Goal: Task Accomplishment & Management: Manage account settings

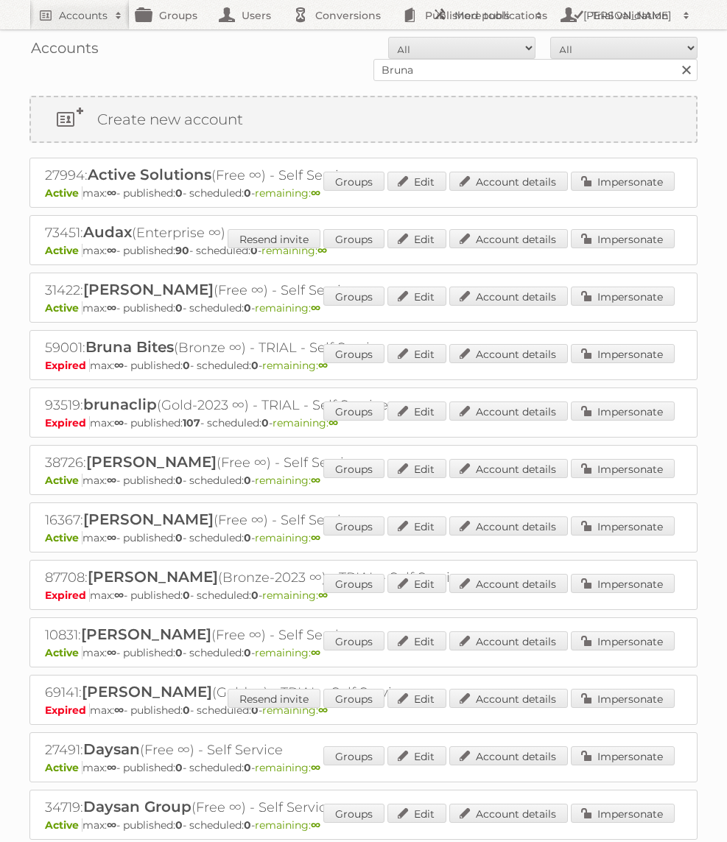
click at [423, 78] on input "Bruna" at bounding box center [535, 70] width 324 height 22
type input "GAMMA BE"
click at [675, 59] on input "Search" at bounding box center [686, 70] width 22 height 22
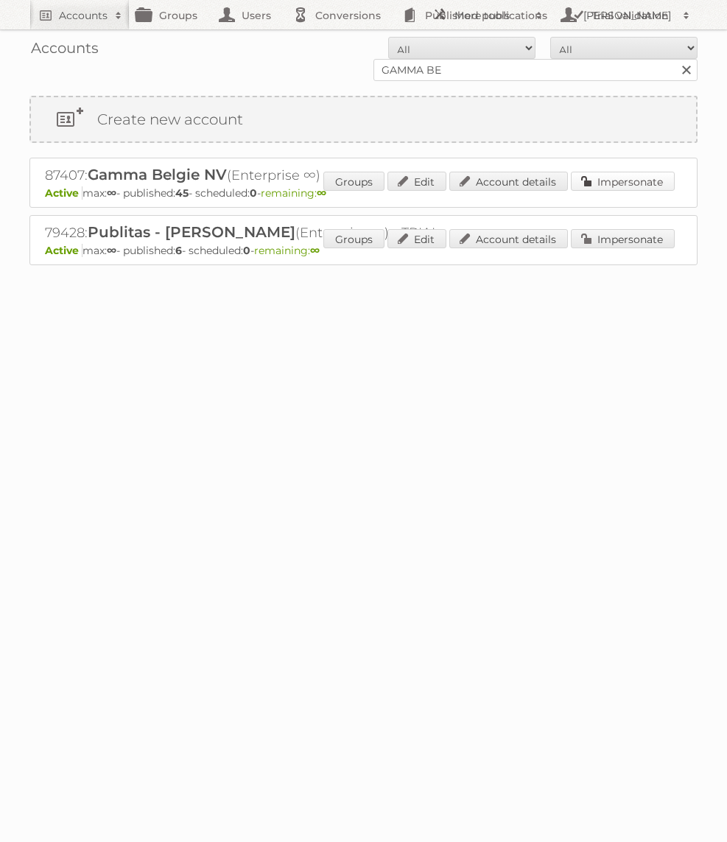
click at [632, 175] on link "Impersonate" at bounding box center [623, 181] width 104 height 19
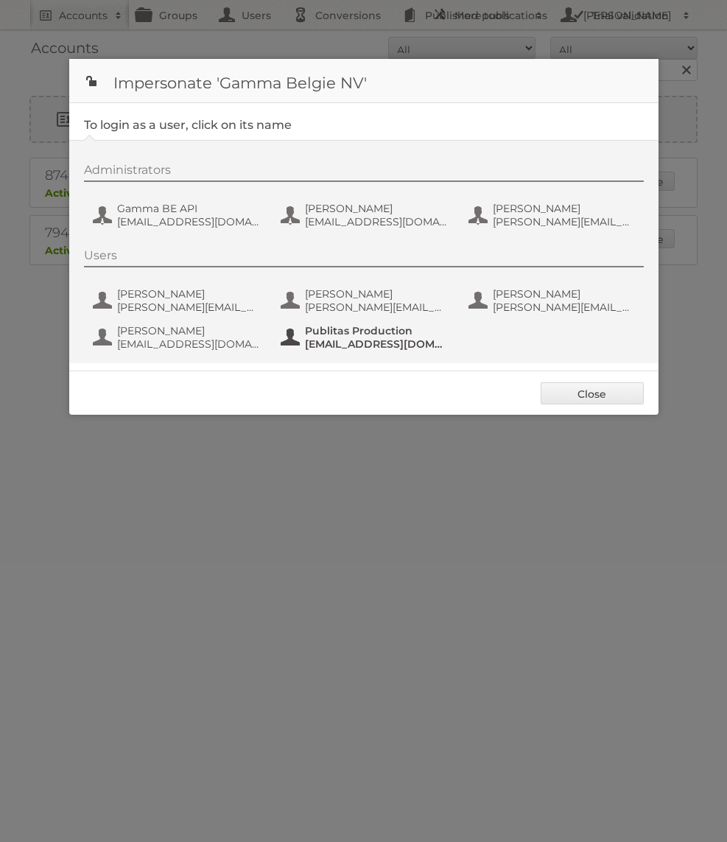
click at [392, 342] on span "[EMAIL_ADDRESS][DOMAIN_NAME]" at bounding box center [376, 343] width 143 height 13
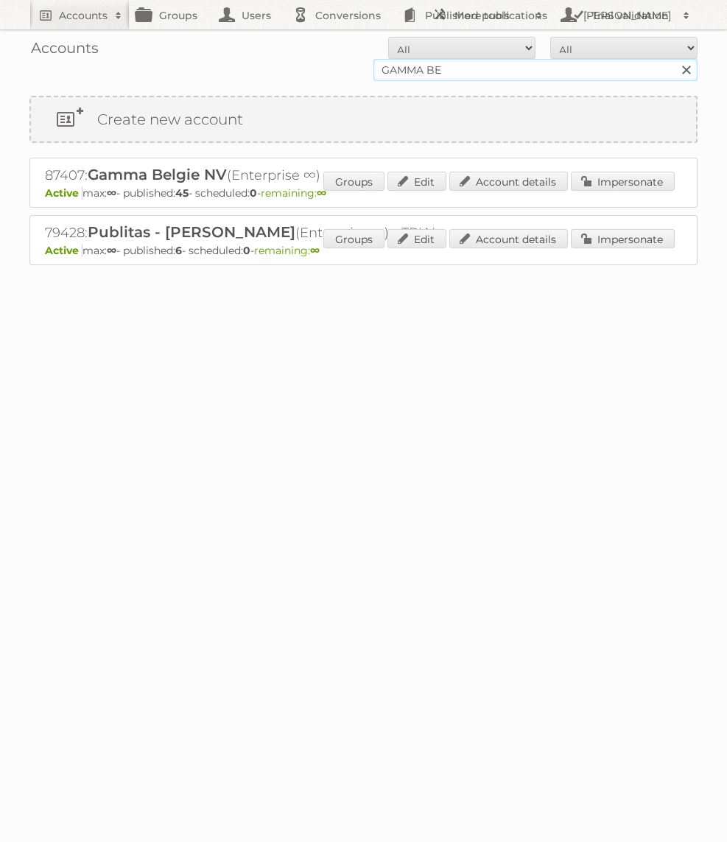
click at [452, 79] on input "GAMMA BE" at bounding box center [535, 70] width 324 height 22
type input "GAMMA"
click at [675, 59] on input "Search" at bounding box center [686, 70] width 22 height 22
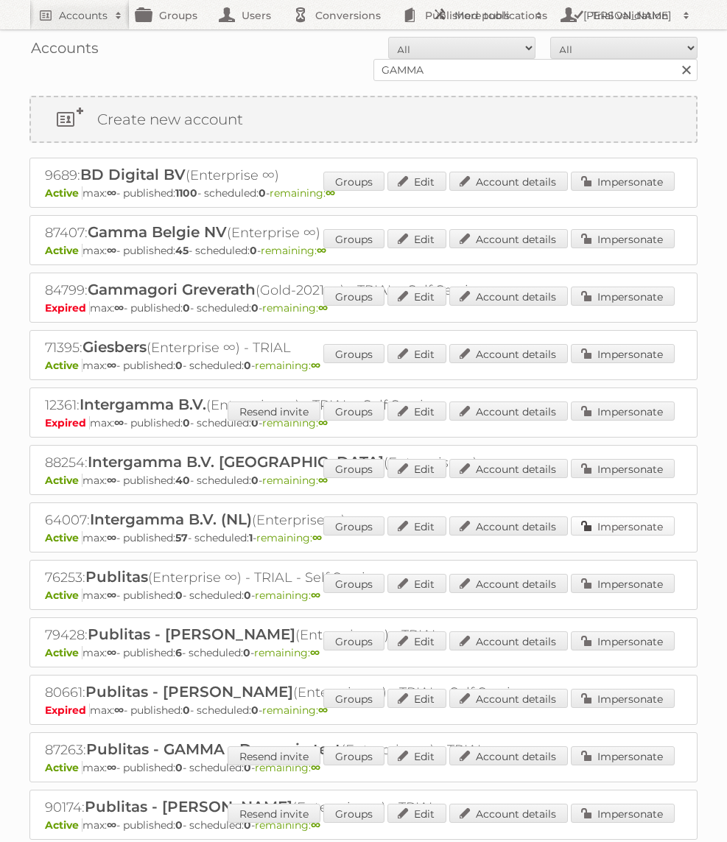
click at [592, 529] on link "Impersonate" at bounding box center [623, 525] width 104 height 19
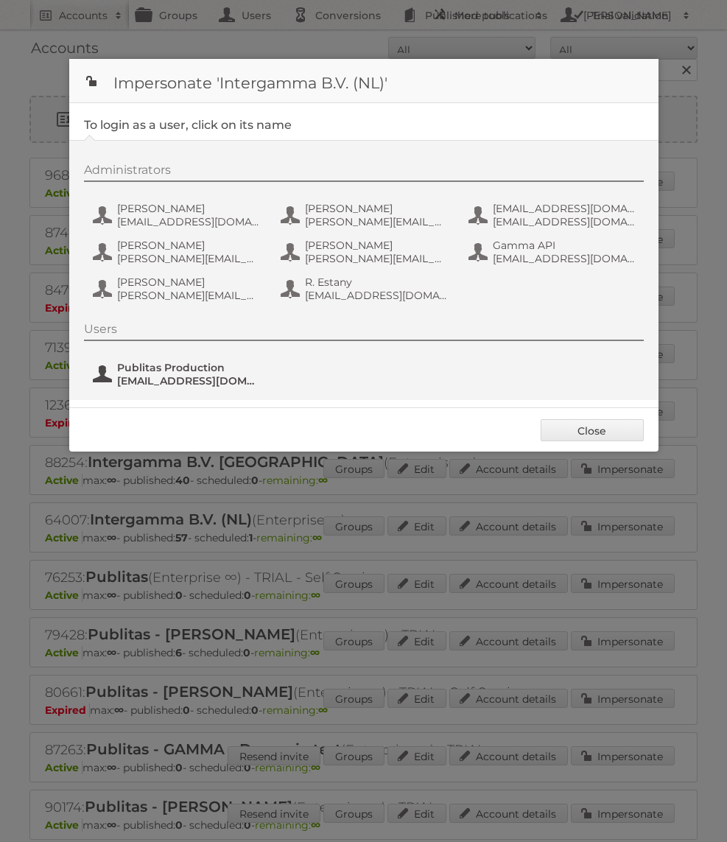
click at [192, 381] on span "fs+gamma@publitas.com" at bounding box center [188, 380] width 143 height 13
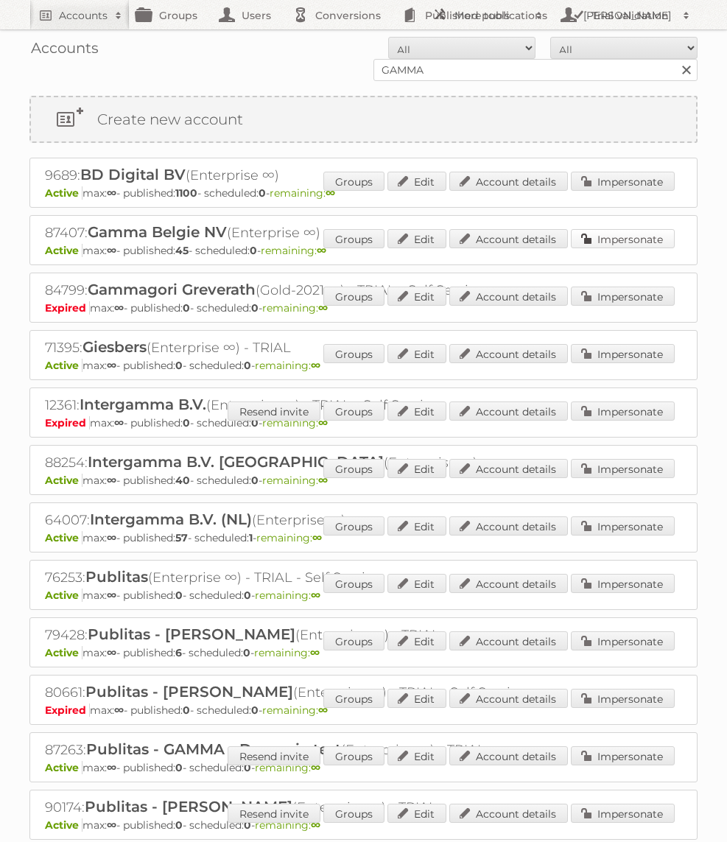
click at [642, 229] on link "Impersonate" at bounding box center [623, 238] width 104 height 19
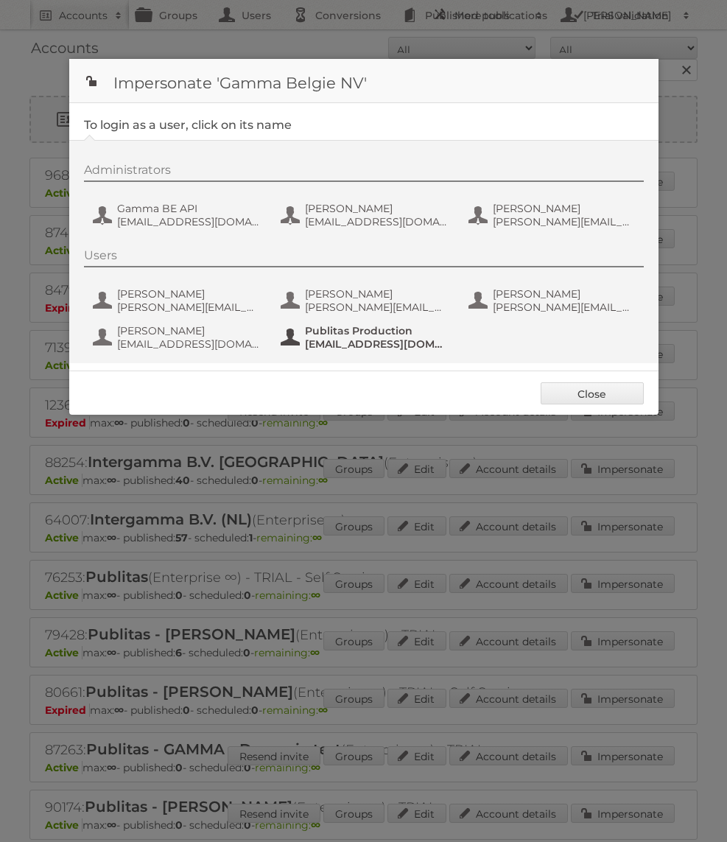
click at [331, 336] on span "Publitas Production" at bounding box center [376, 330] width 143 height 13
